Goal: Task Accomplishment & Management: Manage account settings

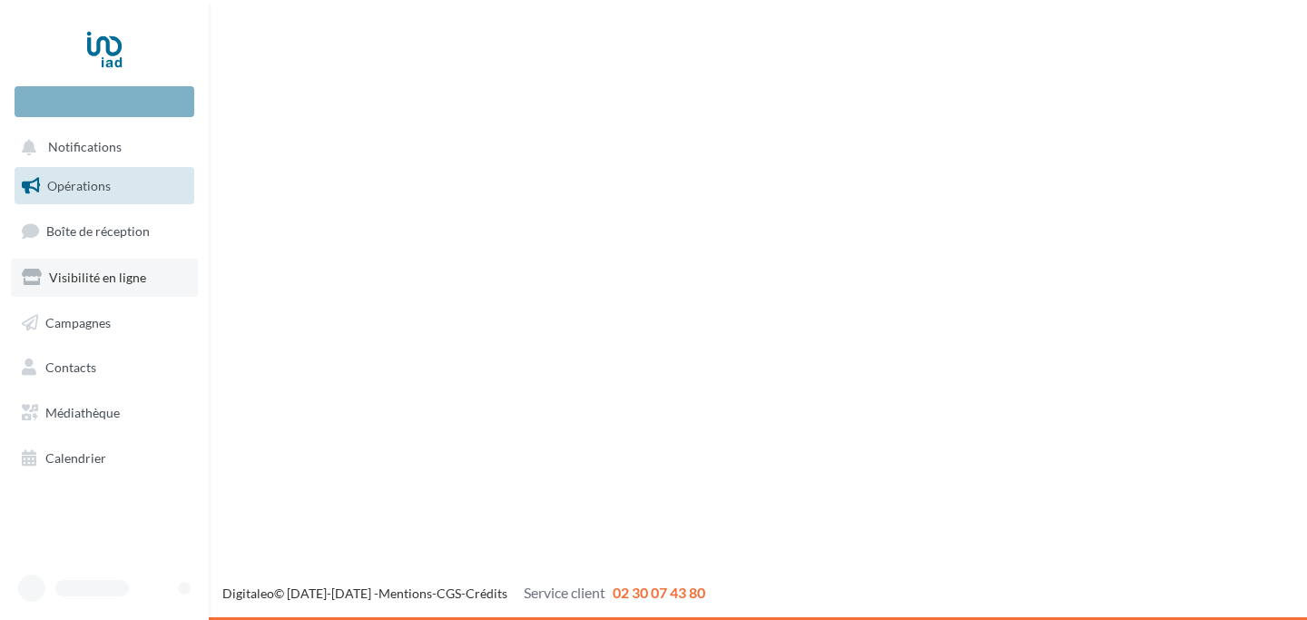
click at [105, 294] on link "Visibilité en ligne" at bounding box center [104, 278] width 187 height 38
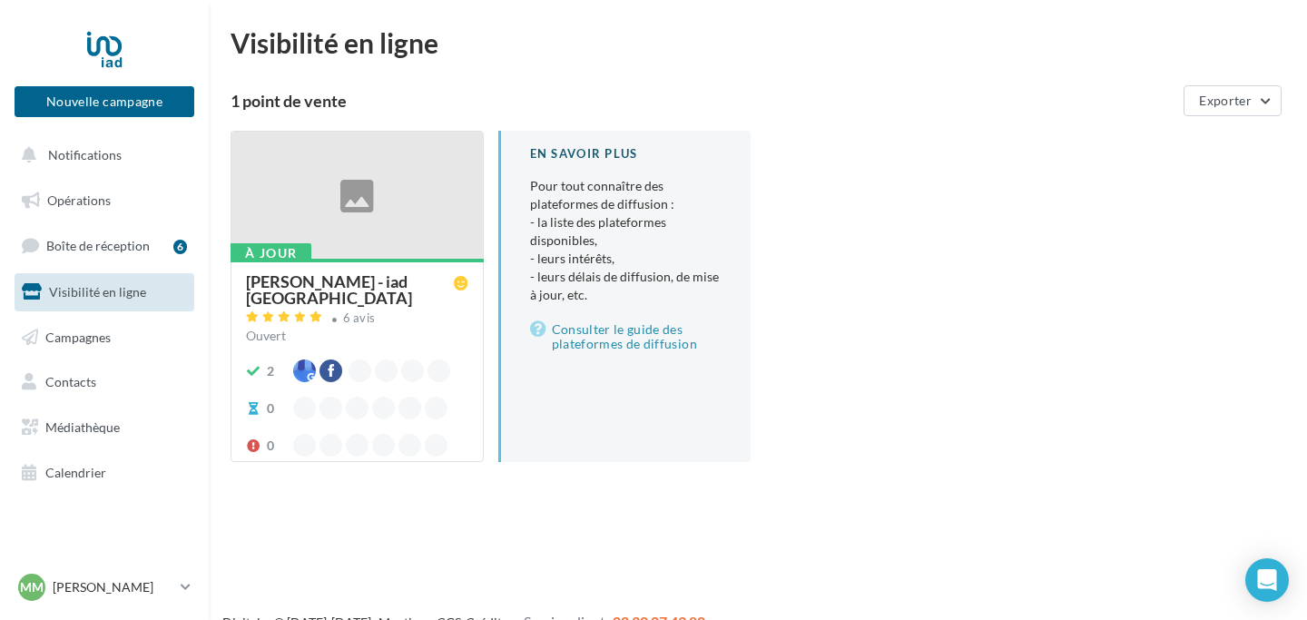
scroll to position [29, 0]
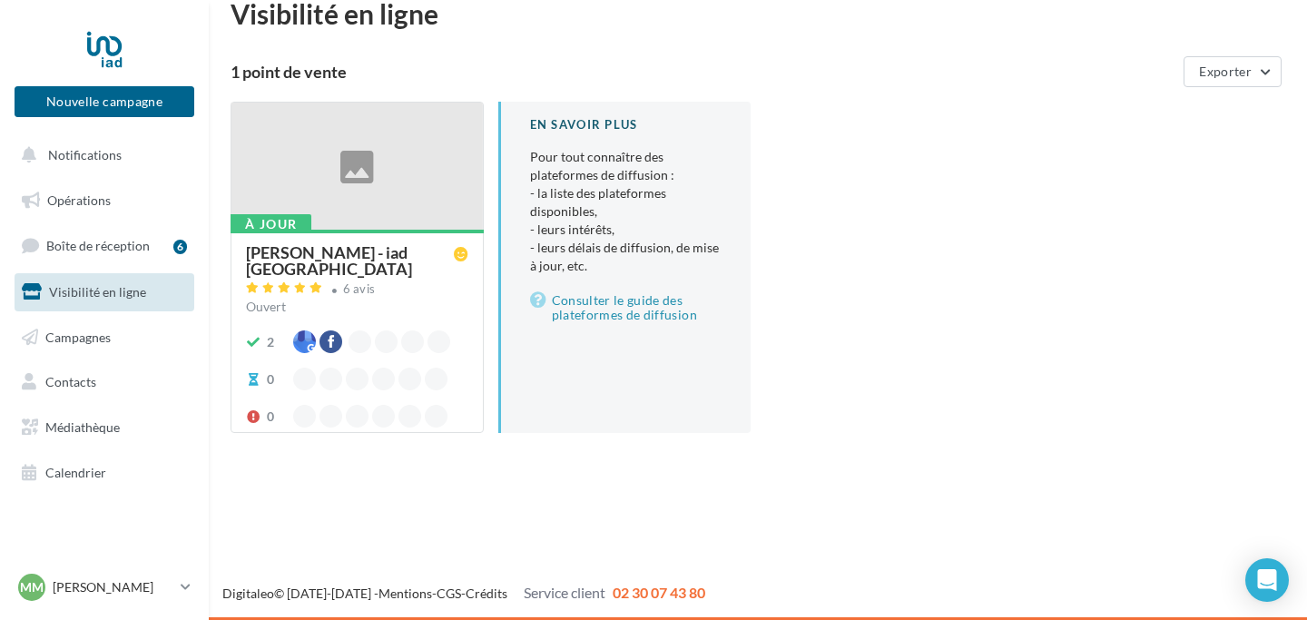
click at [379, 269] on div "[PERSON_NAME] - iad [GEOGRAPHIC_DATA]" at bounding box center [350, 260] width 208 height 33
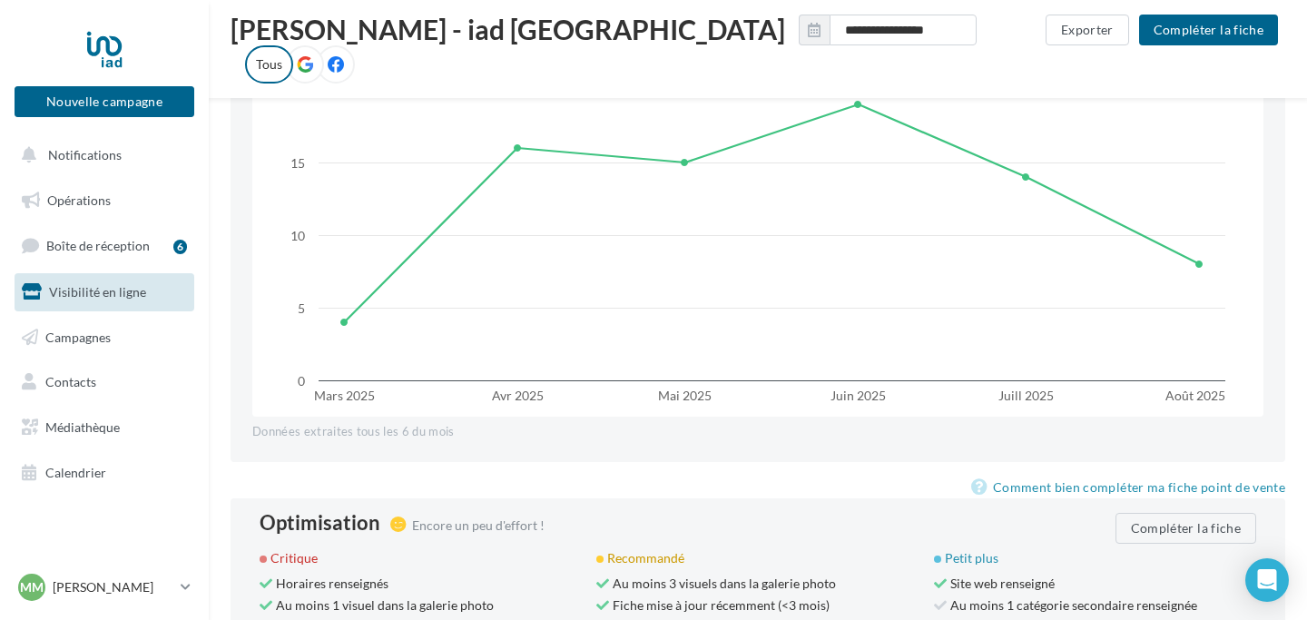
scroll to position [1698, 0]
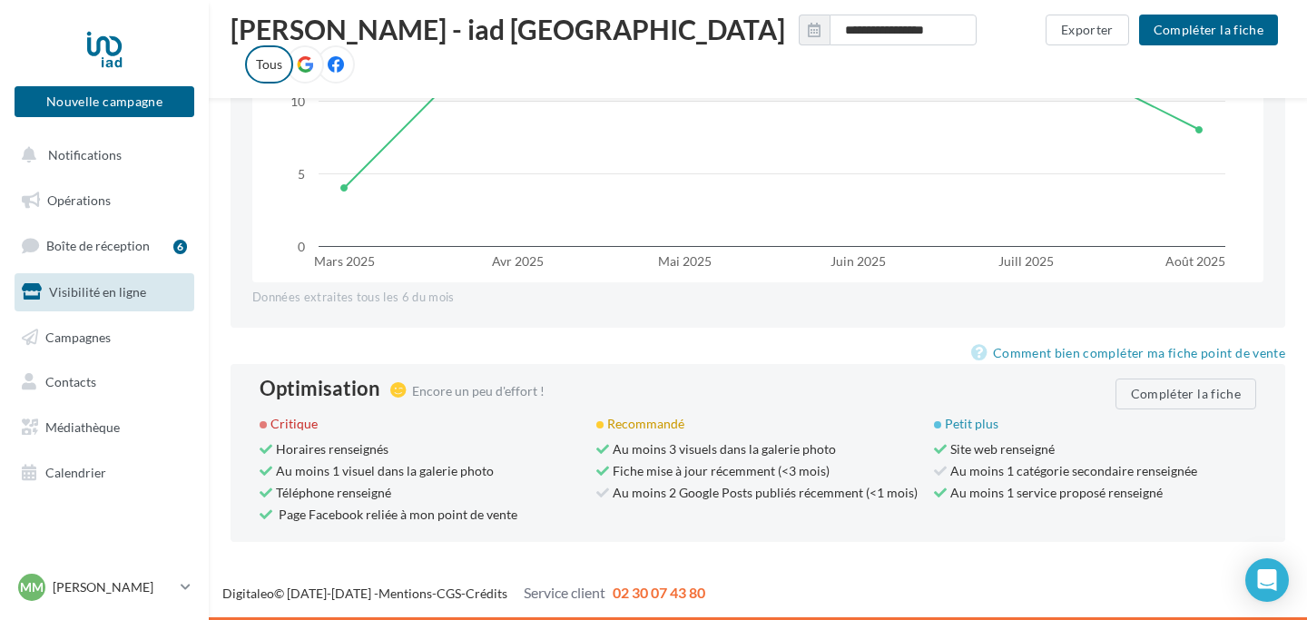
click at [1082, 465] on span "Au moins 1 catégorie secondaire renseignée" at bounding box center [1065, 470] width 263 height 15
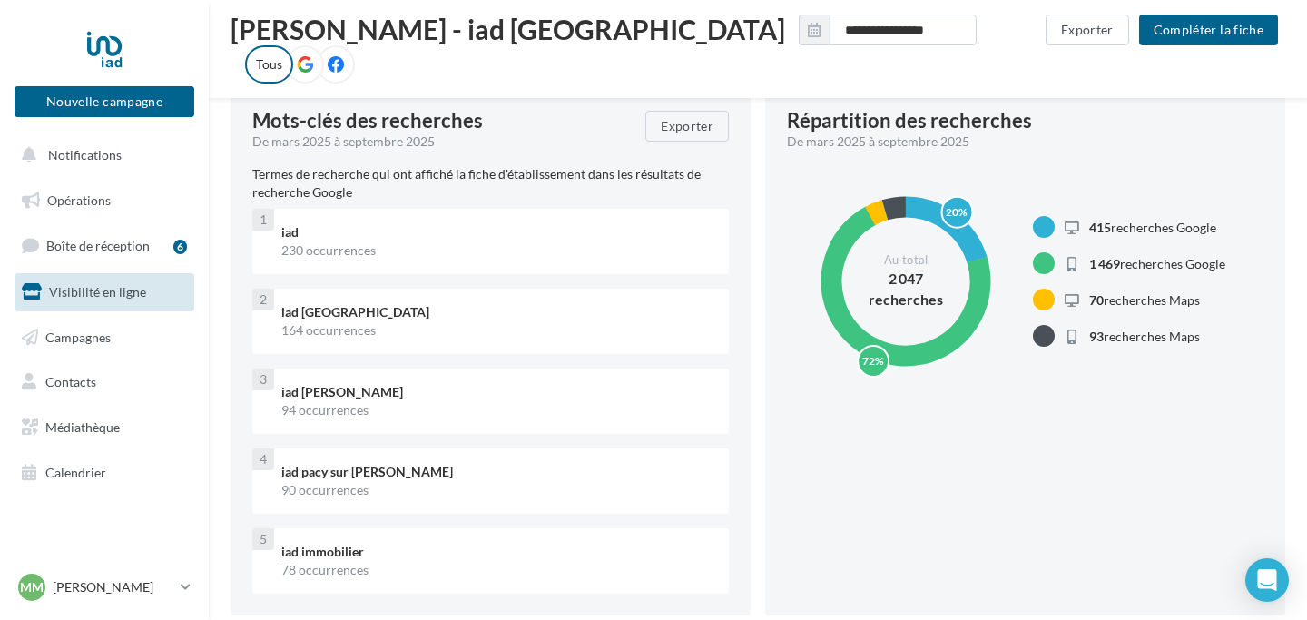
scroll to position [0, 0]
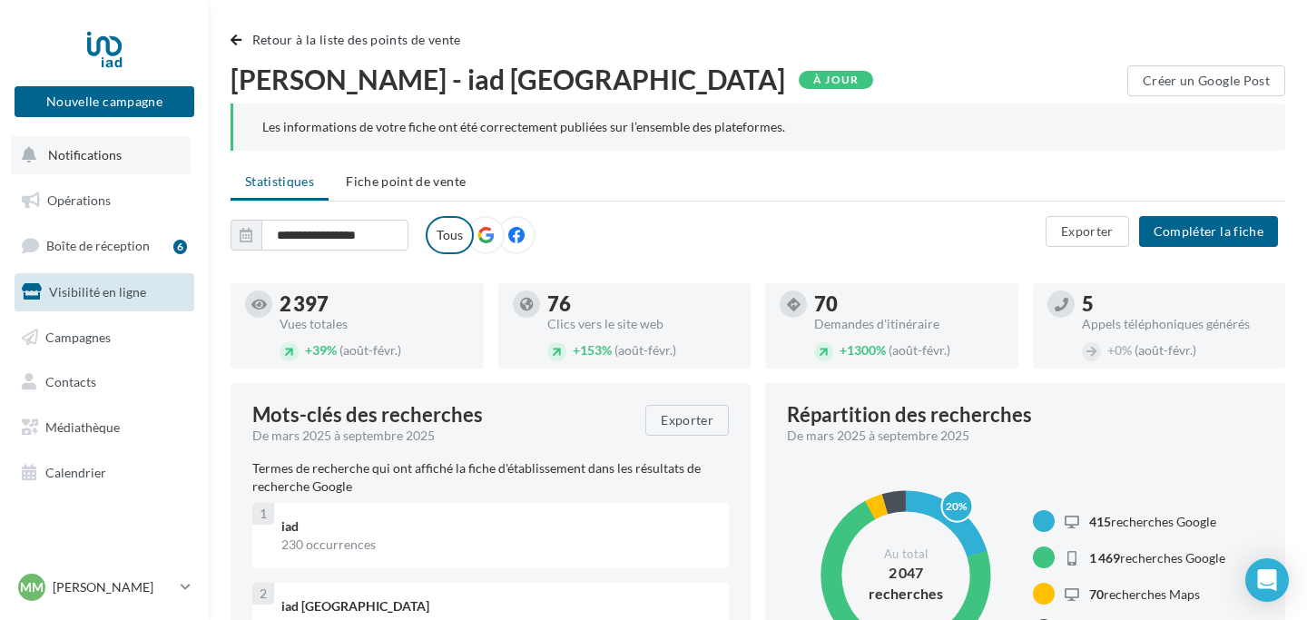
click at [76, 172] on button "Notifications" at bounding box center [101, 155] width 180 height 38
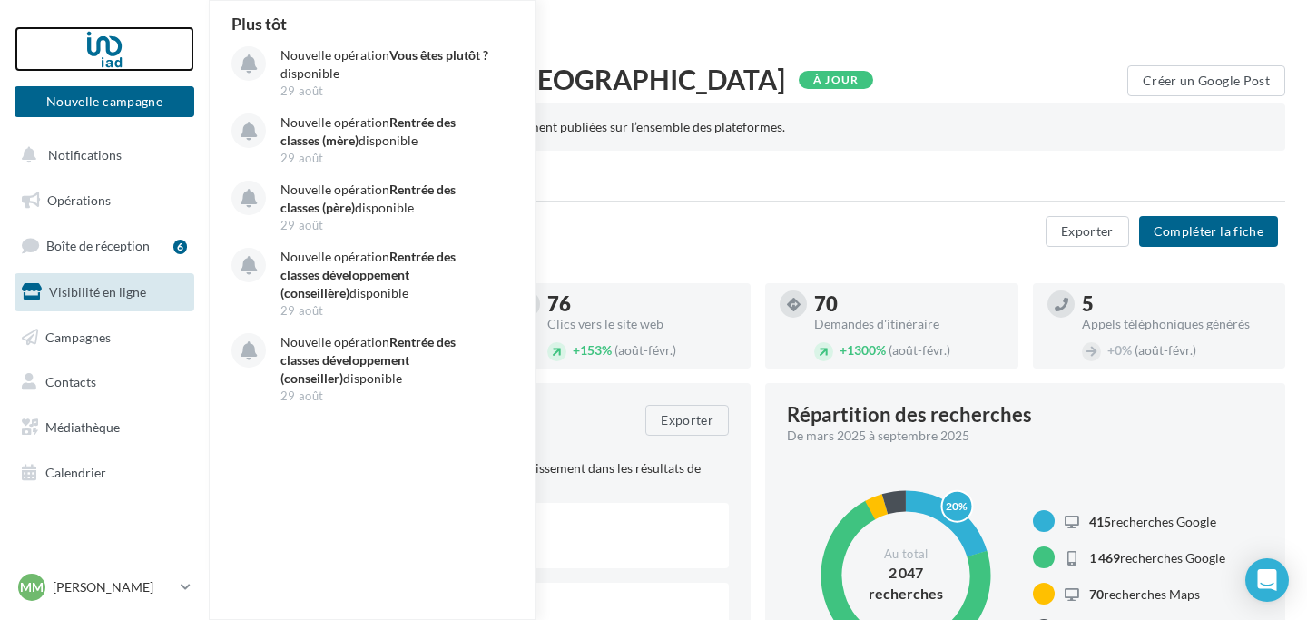
click at [109, 58] on div at bounding box center [104, 48] width 145 height 45
